Goal: Navigation & Orientation: Find specific page/section

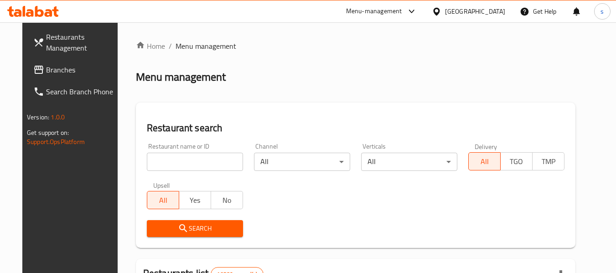
click at [402, 14] on div "Menu-management" at bounding box center [374, 11] width 56 height 11
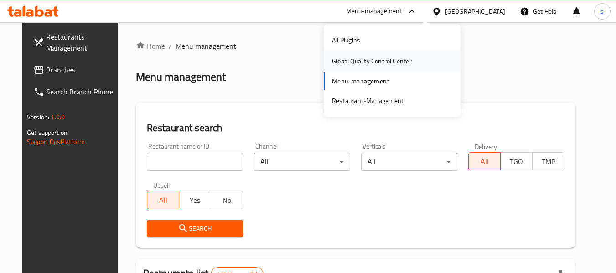
click at [398, 63] on div "Global Quality Control Center" at bounding box center [372, 61] width 80 height 10
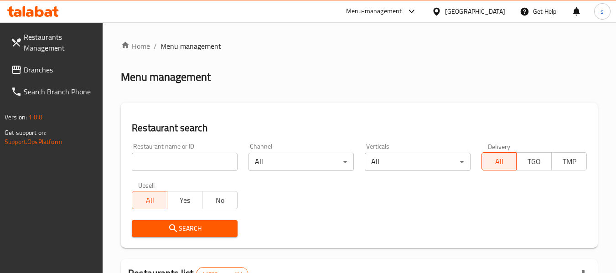
click at [415, 15] on icon at bounding box center [411, 11] width 11 height 11
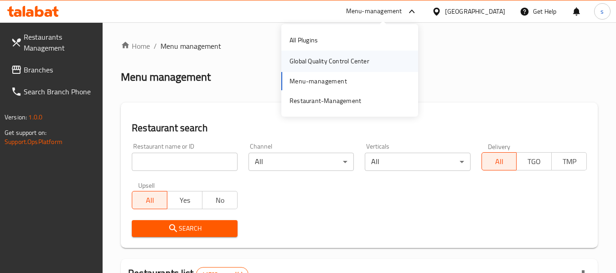
click at [350, 58] on div "Global Quality Control Center" at bounding box center [329, 61] width 80 height 10
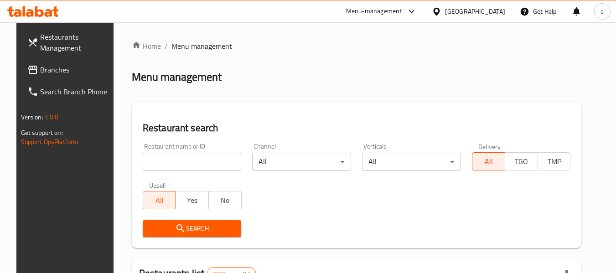
click at [402, 11] on div "Menu-management" at bounding box center [374, 11] width 56 height 11
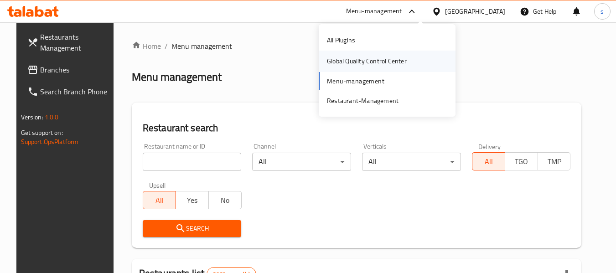
click at [368, 60] on div "Global Quality Control Center" at bounding box center [367, 61] width 80 height 10
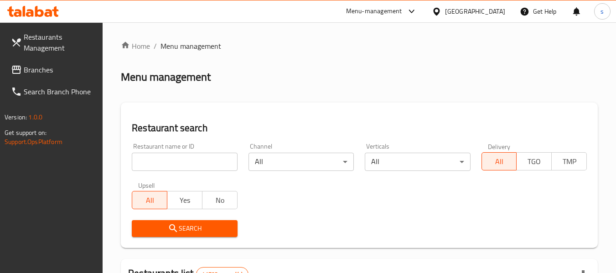
click at [368, 6] on div "Menu-management" at bounding box center [374, 11] width 56 height 11
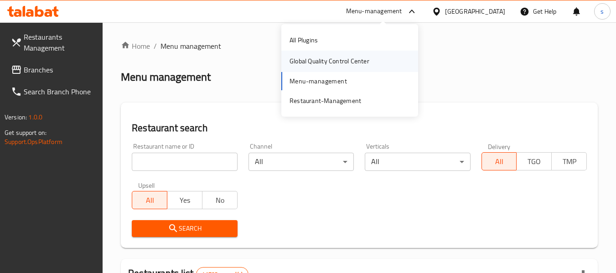
click at [329, 58] on div "Global Quality Control Center" at bounding box center [329, 61] width 80 height 10
